Goal: Find contact information: Find contact information

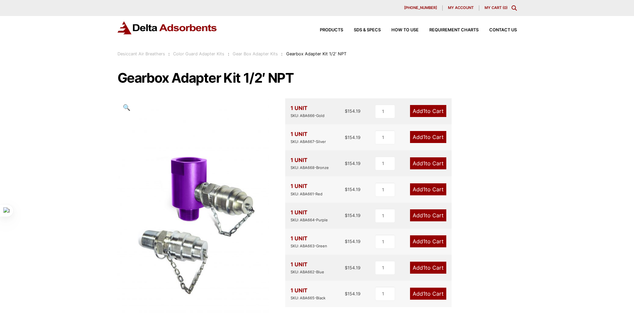
click at [499, 26] on div "Products SDS & SPECS How to Use Requirement Charts Contact Us" at bounding box center [413, 30] width 213 height 10
click at [498, 29] on span "Contact Us" at bounding box center [503, 30] width 28 height 4
click at [502, 31] on span "Contact Us" at bounding box center [503, 30] width 28 height 4
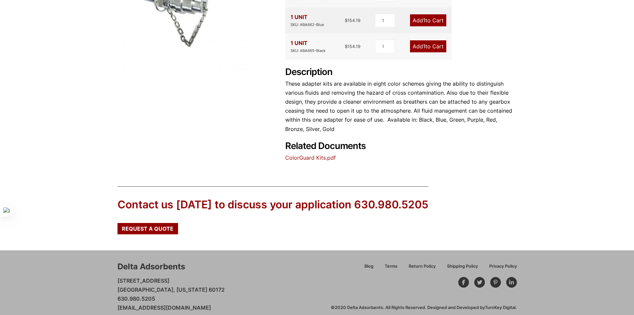
scroll to position [255, 0]
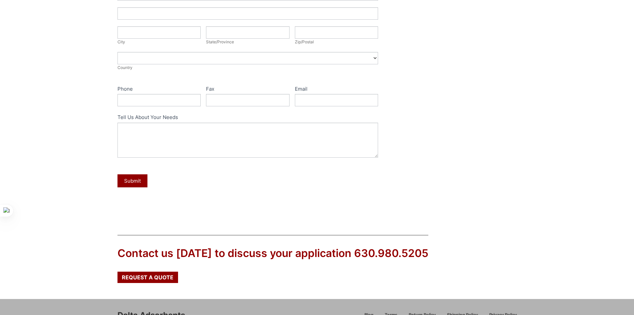
scroll to position [256, 0]
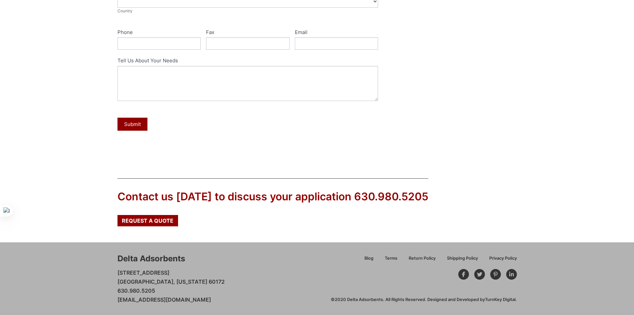
drag, startPoint x: 227, startPoint y: 298, endPoint x: 102, endPoint y: 300, distance: 124.5
click at [102, 300] on div "Delta Adsorbents 28 Congress Circle W. Roselle, Illinois 60172 630.980.5205 cus…" at bounding box center [317, 278] width 634 height 73
copy link "[EMAIL_ADDRESS][DOMAIN_NAME]"
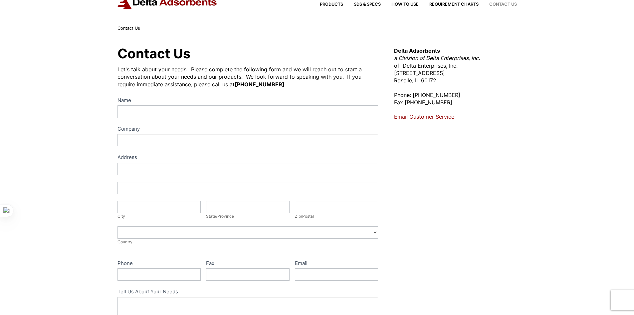
scroll to position [0, 0]
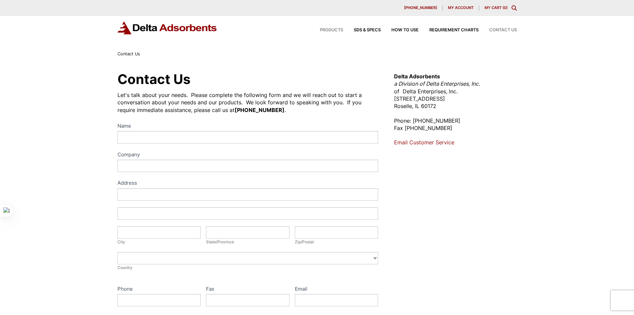
click at [329, 29] on span "Products" at bounding box center [331, 30] width 23 height 4
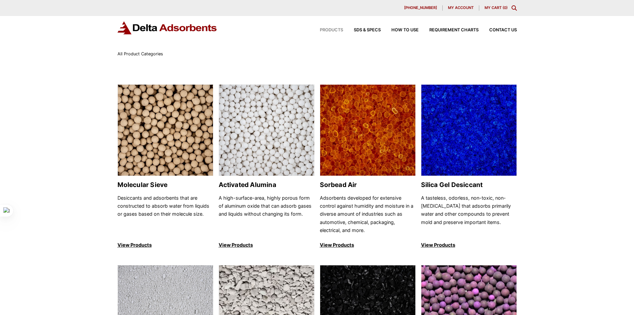
click at [339, 29] on span "Products" at bounding box center [331, 30] width 23 height 4
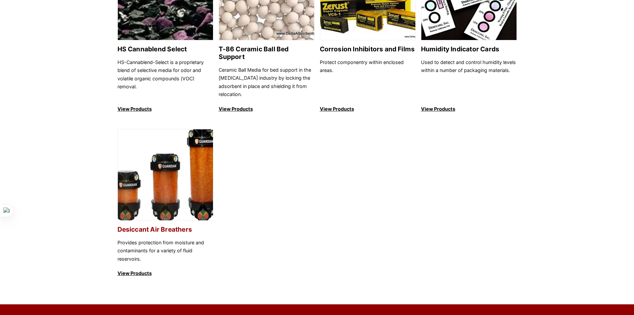
scroll to position [666, 0]
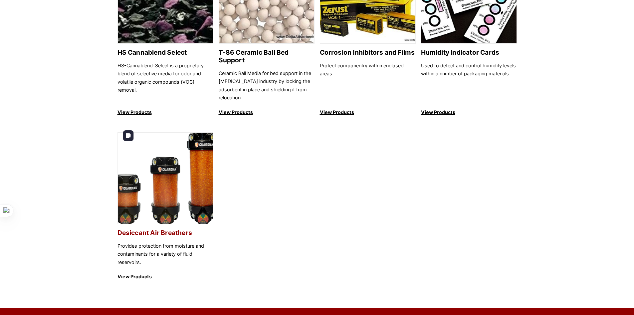
click at [178, 151] on img at bounding box center [165, 178] width 95 height 92
